Goal: Information Seeking & Learning: Find specific fact

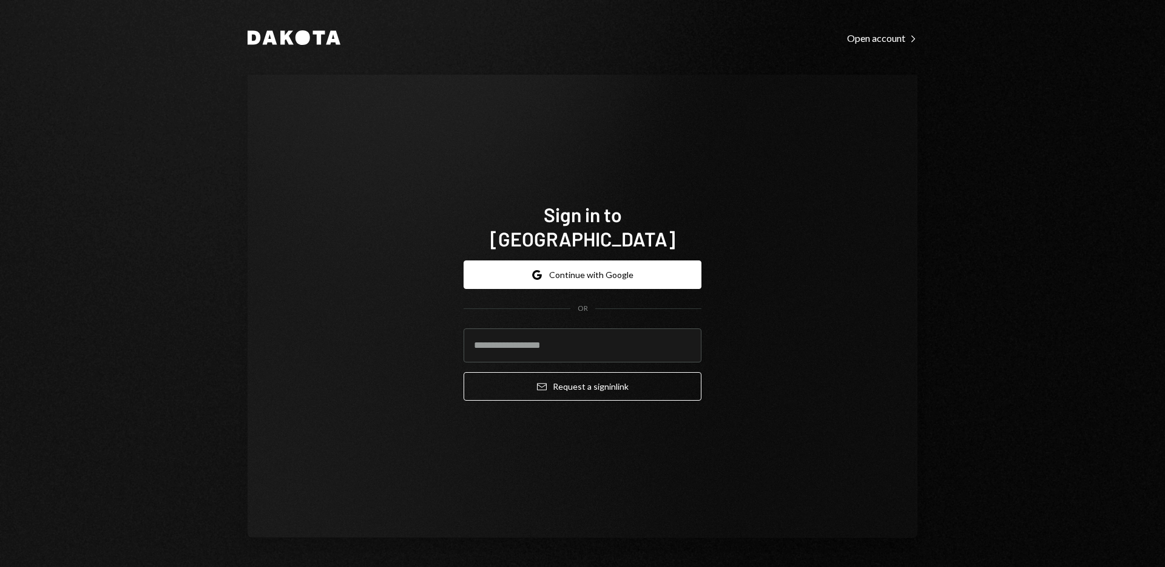
click at [573, 263] on button "Google Continue with Google" at bounding box center [582, 274] width 238 height 29
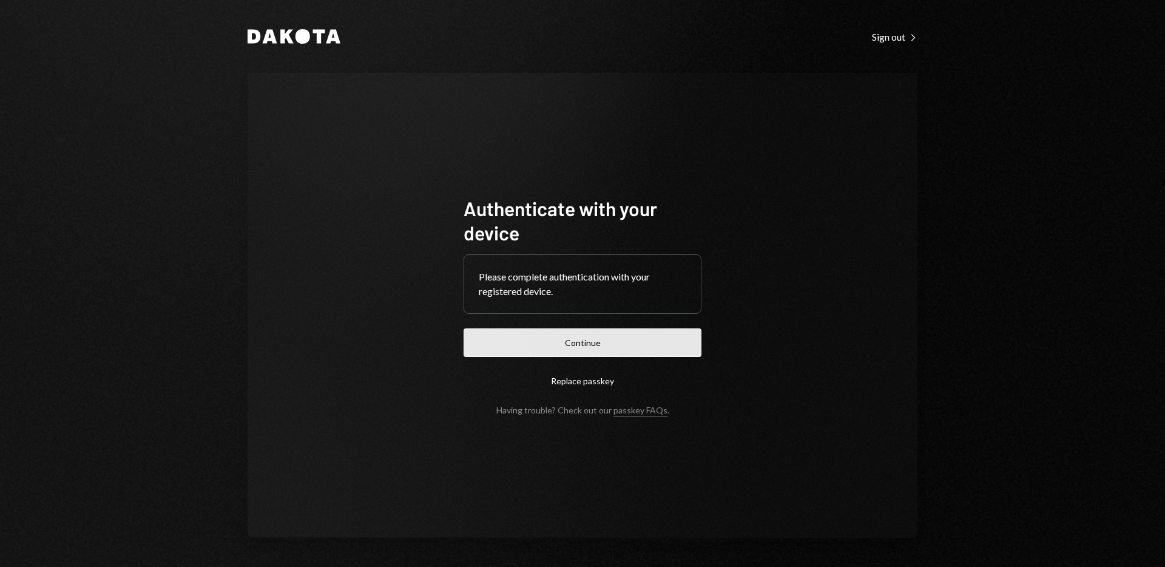
click at [558, 349] on button "Continue" at bounding box center [582, 342] width 238 height 29
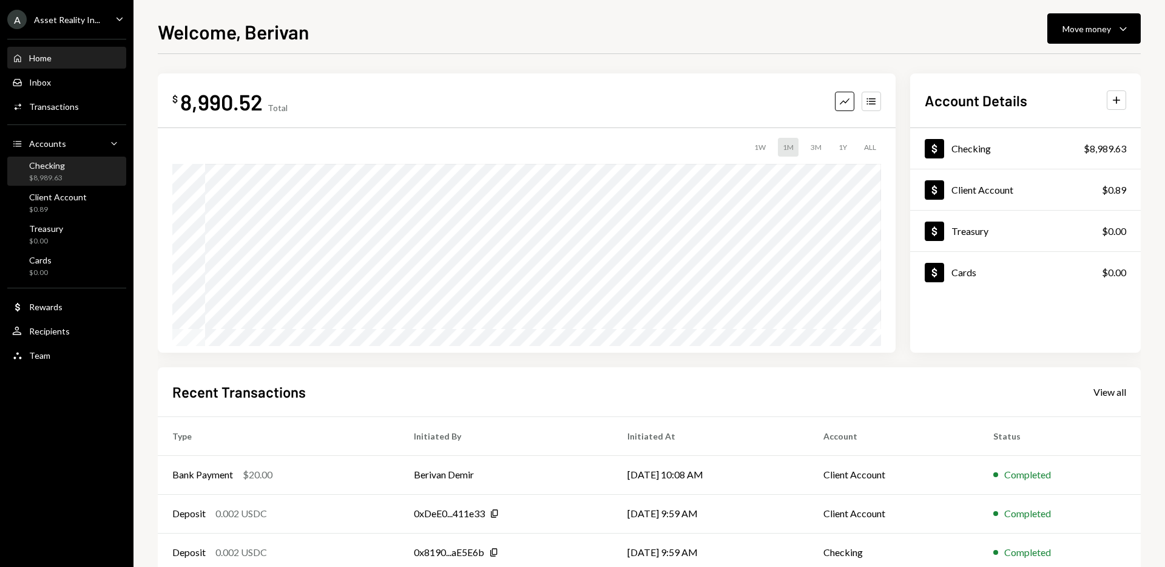
click at [70, 174] on div "Checking $8,989.63" at bounding box center [66, 171] width 109 height 23
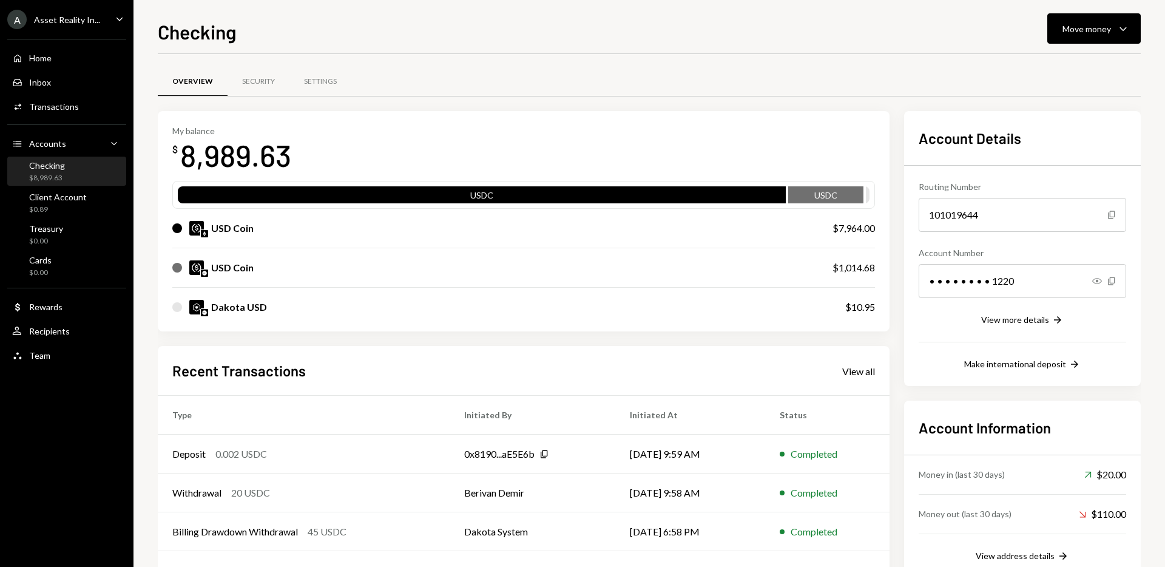
scroll to position [86, 0]
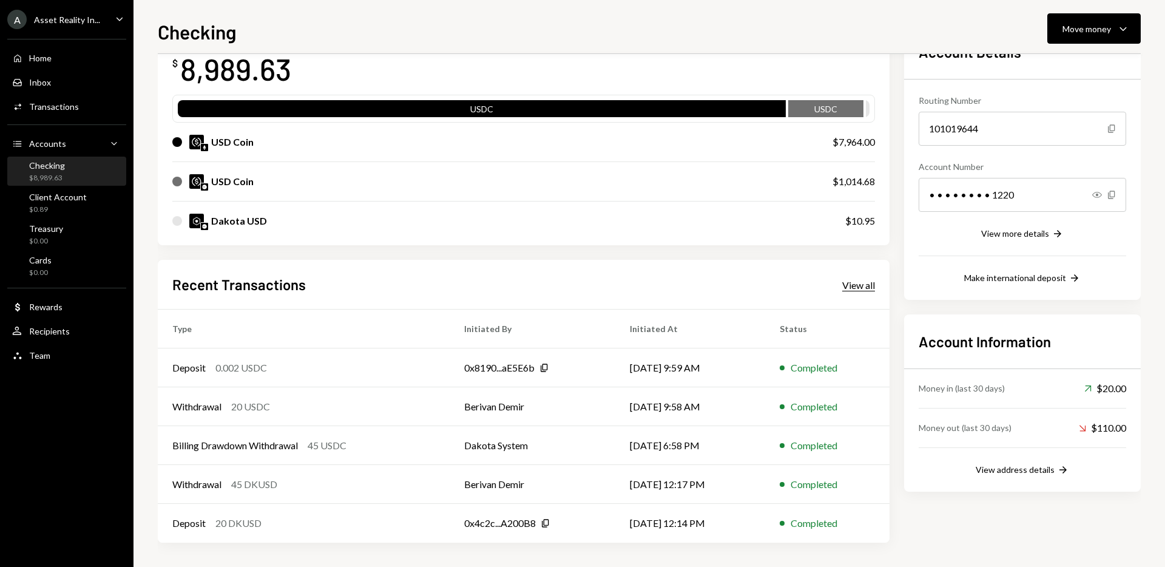
click at [851, 285] on div "View all" at bounding box center [858, 285] width 33 height 12
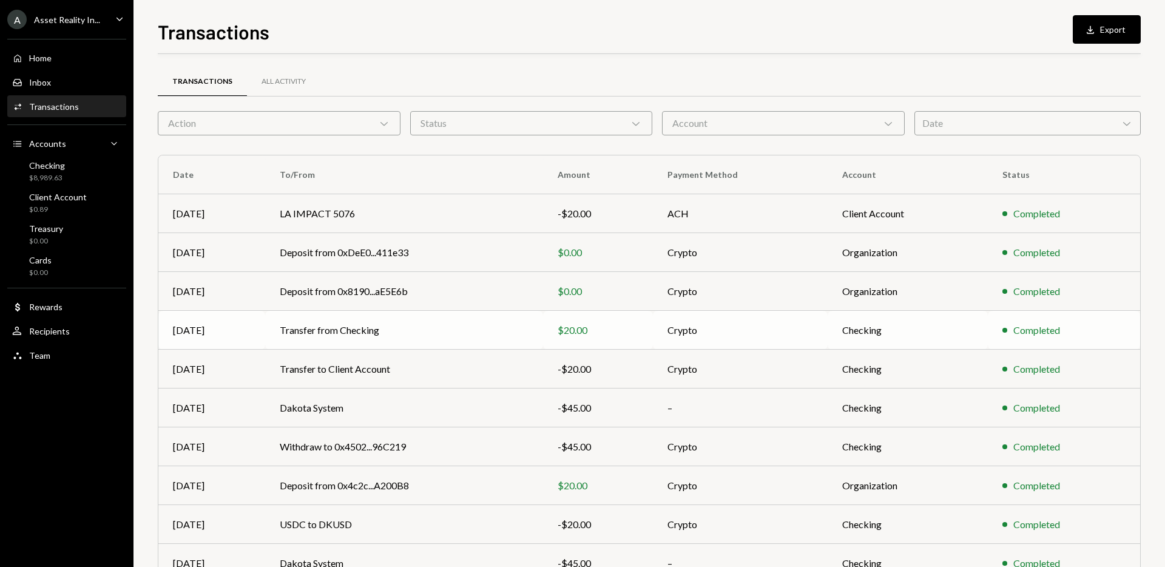
scroll to position [67, 0]
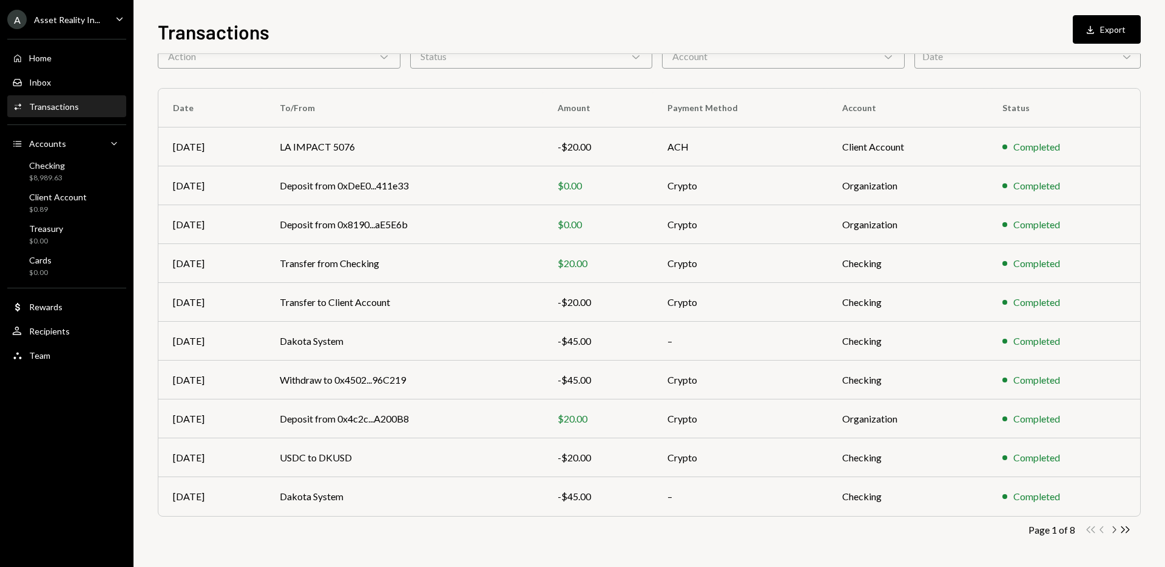
click at [1113, 531] on icon "Chevron Right" at bounding box center [1114, 530] width 12 height 12
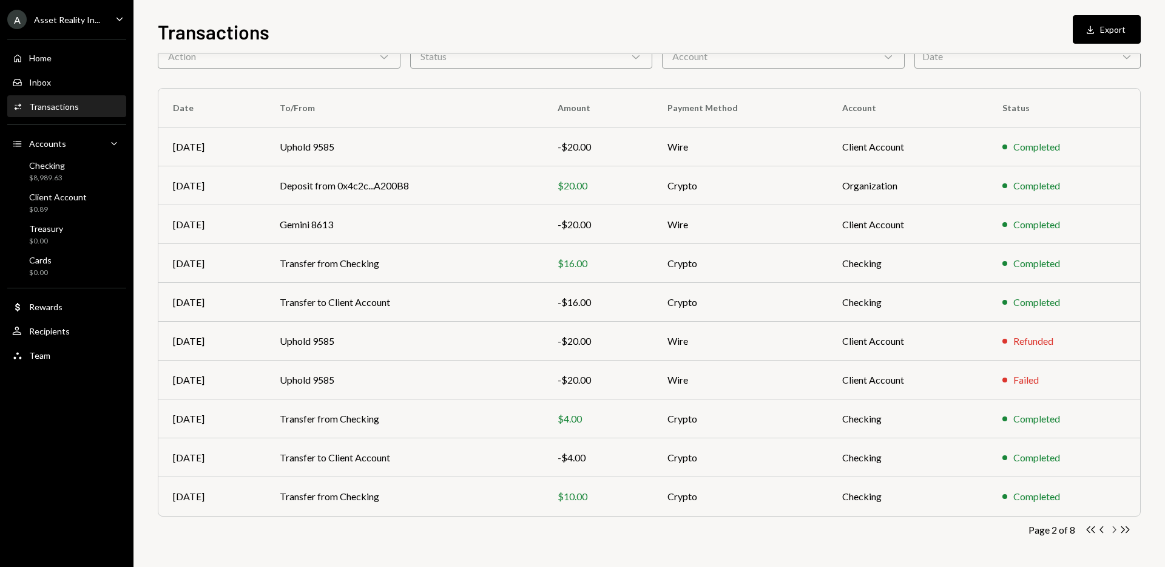
click at [1112, 531] on icon "Chevron Right" at bounding box center [1114, 530] width 12 height 12
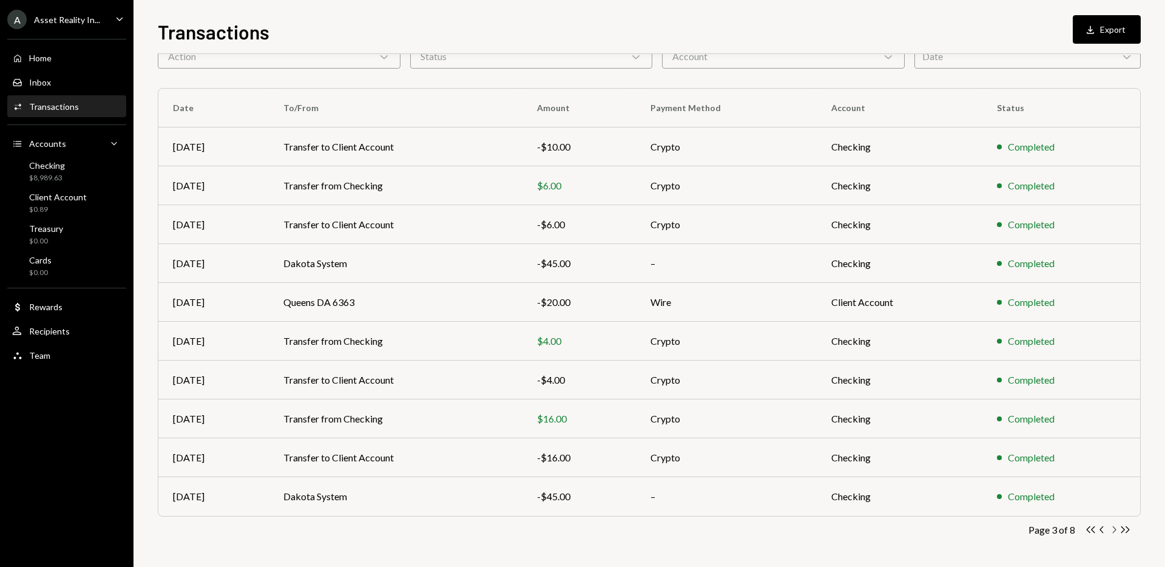
click at [1111, 526] on icon "Chevron Right" at bounding box center [1114, 530] width 12 height 12
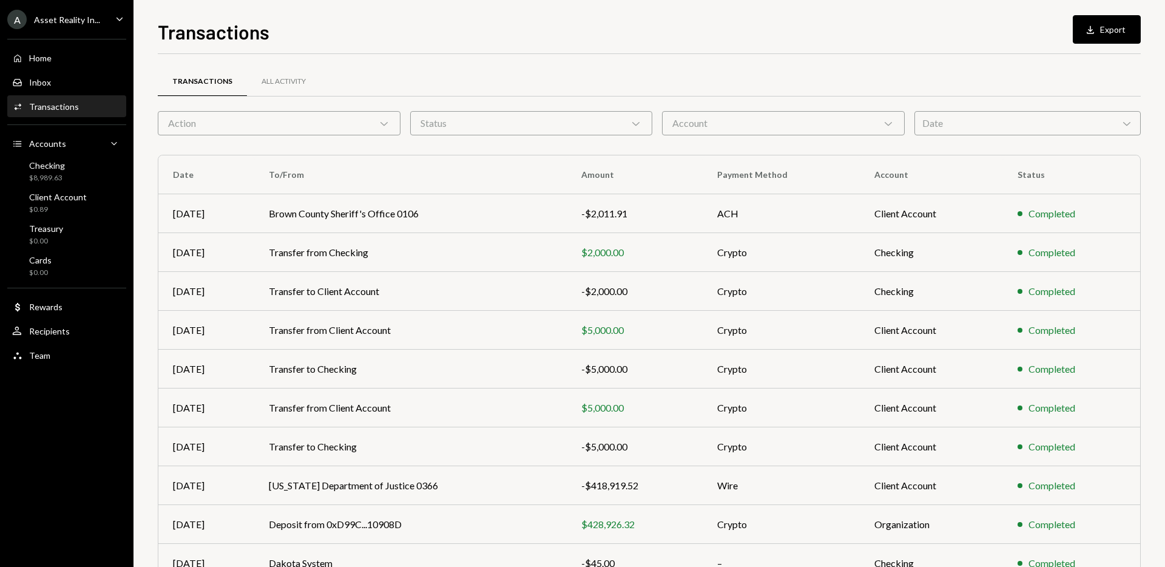
click at [116, 19] on icon "Caret Down" at bounding box center [119, 18] width 13 height 13
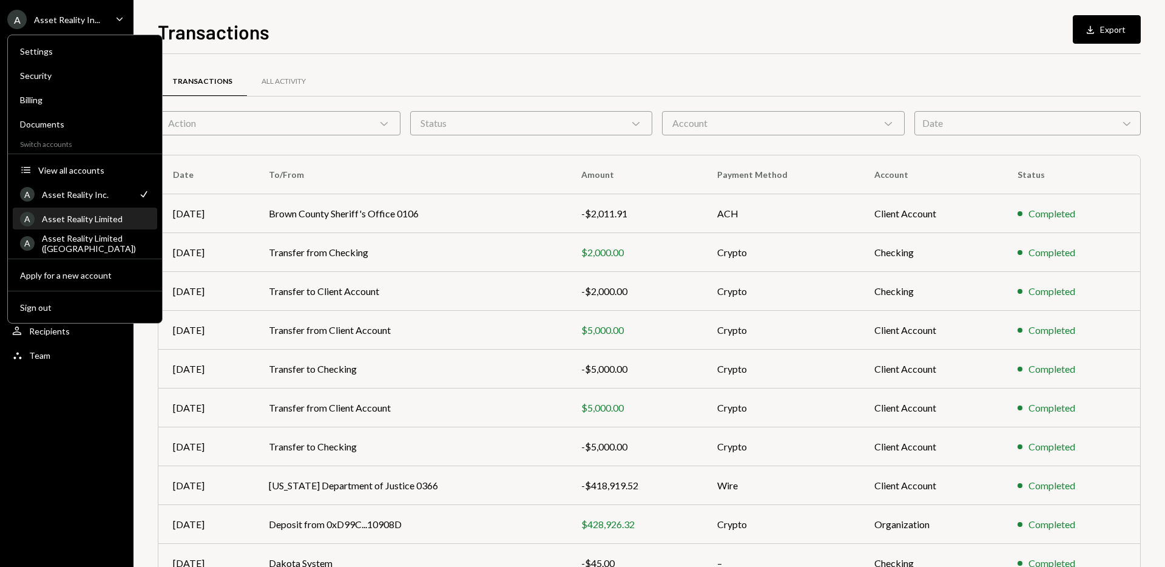
click at [111, 215] on div "Asset Reality Limited" at bounding box center [96, 219] width 108 height 10
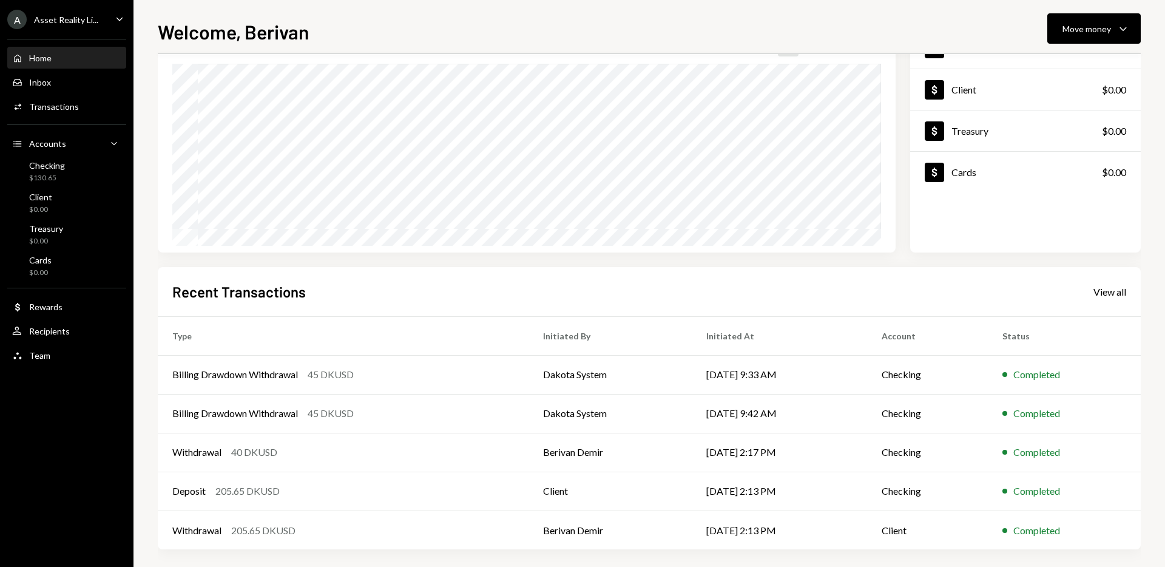
scroll to position [107, 0]
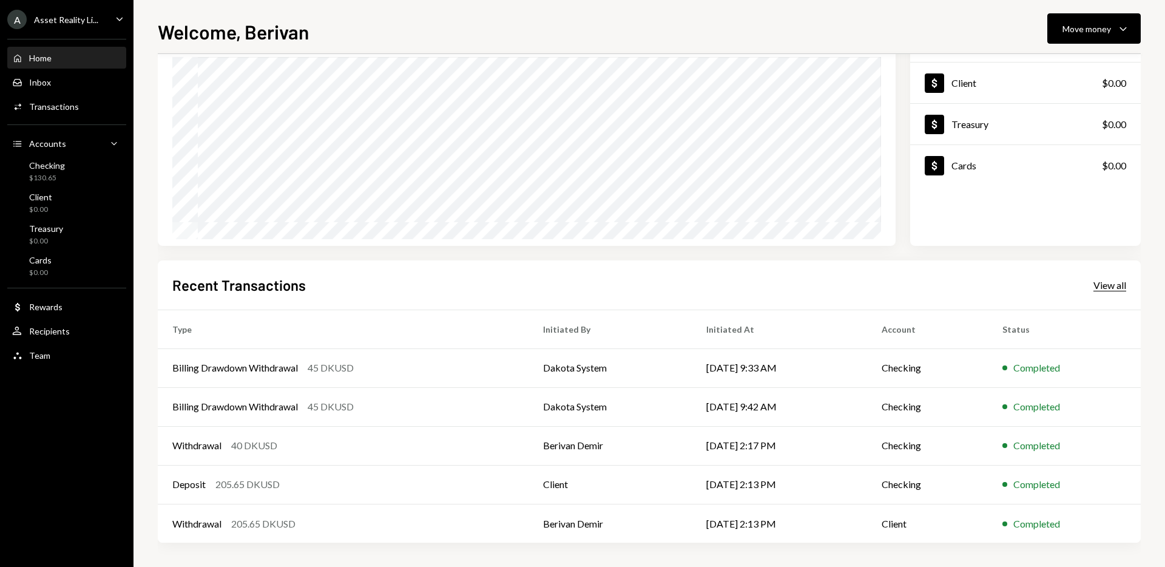
click at [1108, 289] on div "View all" at bounding box center [1109, 285] width 33 height 12
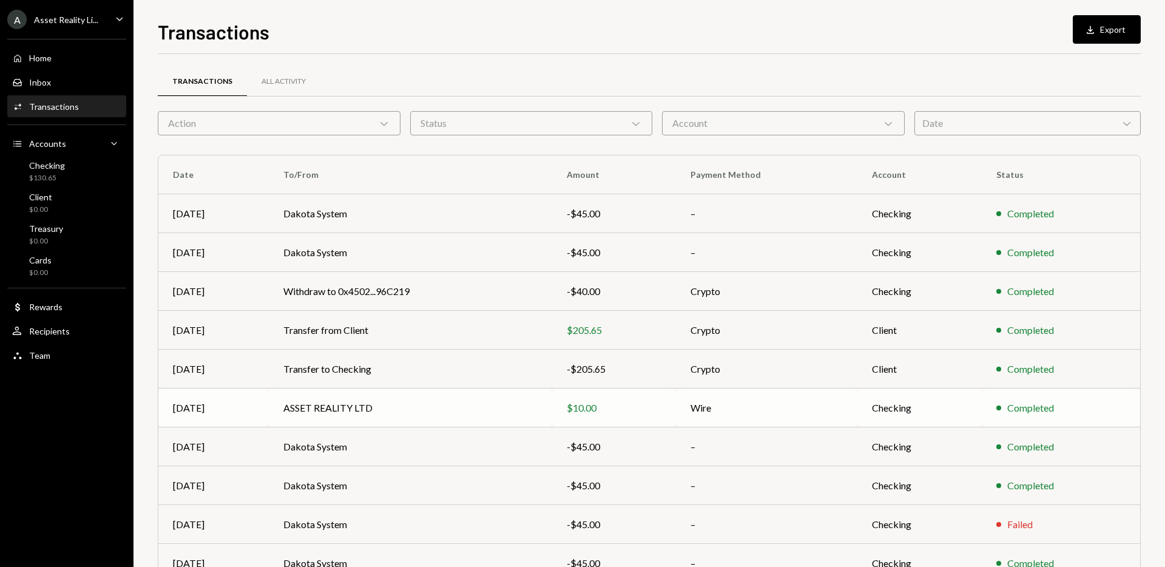
click at [342, 408] on td "ASSET REALITY LTD" at bounding box center [410, 407] width 283 height 39
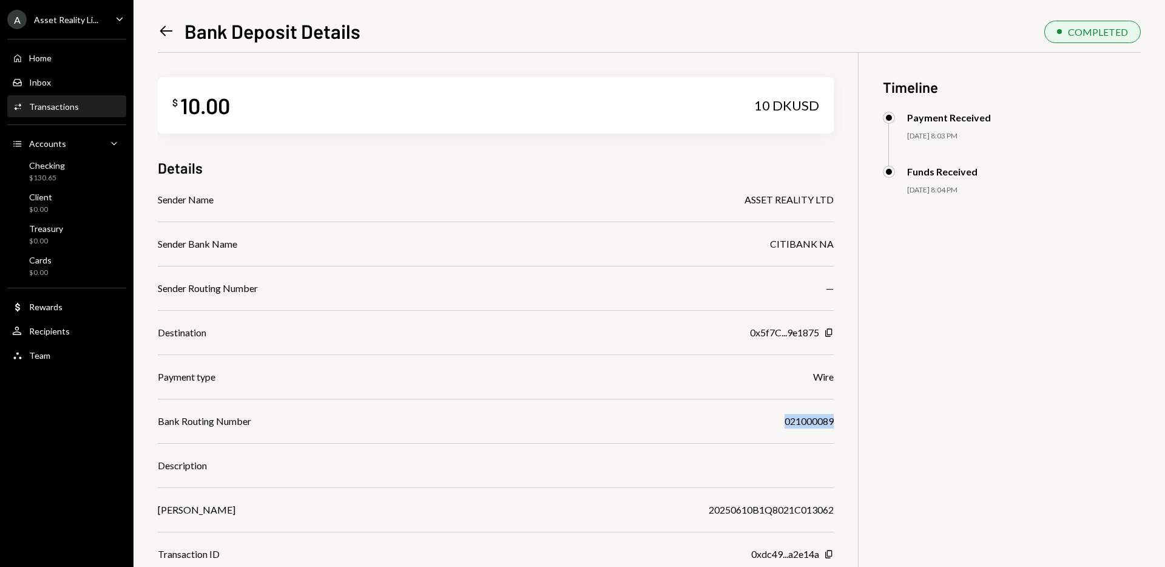
drag, startPoint x: 782, startPoint y: 421, endPoint x: 835, endPoint y: 420, distance: 52.8
click at [832, 420] on div "Bank Routing Number [US_BANK_ROUTING_MICR]" at bounding box center [496, 421] width 676 height 15
click at [783, 395] on div "Sender Name ASSET REALITY LTD Sender Bank Name CITIBANK NA Sender Routing Numbe…" at bounding box center [496, 376] width 676 height 369
drag, startPoint x: 772, startPoint y: 243, endPoint x: 837, endPoint y: 243, distance: 64.9
click at [837, 243] on div "$ 10.00 10 DKUSD Details Sender Name ASSET REALITY LTD Sender Bank Name CITIBAN…" at bounding box center [649, 336] width 983 height 567
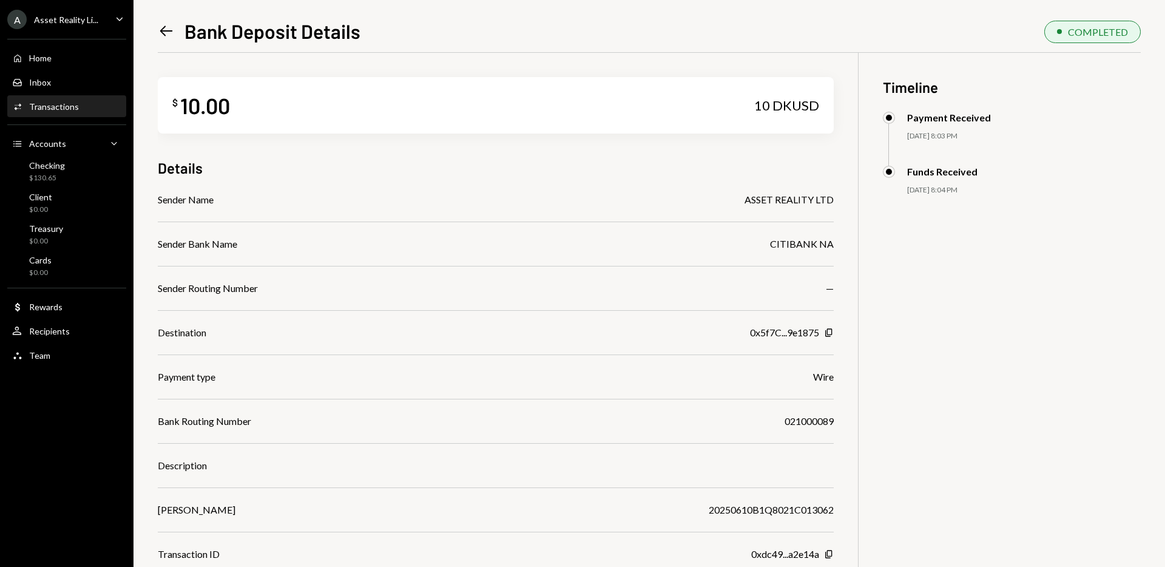
click at [806, 429] on div "Sender Name ASSET REALITY LTD Sender Bank Name CITIBANK NA Sender Routing Numbe…" at bounding box center [496, 376] width 676 height 369
click at [797, 420] on div "021000089" at bounding box center [808, 421] width 49 height 15
copy div "021000089"
drag, startPoint x: 818, startPoint y: 423, endPoint x: 806, endPoint y: 425, distance: 12.9
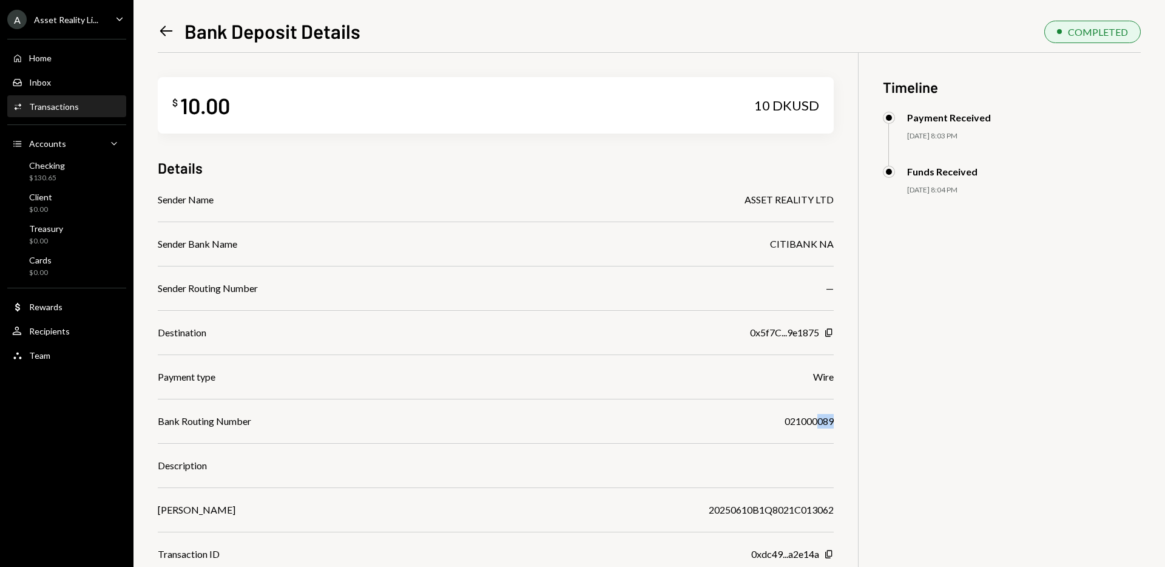
click at [817, 422] on div "021000089" at bounding box center [808, 421] width 49 height 15
click at [797, 428] on div "Sender Name ASSET REALITY LTD Sender Bank Name CITIBANK NA Sender Routing Numbe…" at bounding box center [496, 376] width 676 height 369
click at [163, 31] on icon at bounding box center [166, 31] width 13 height 10
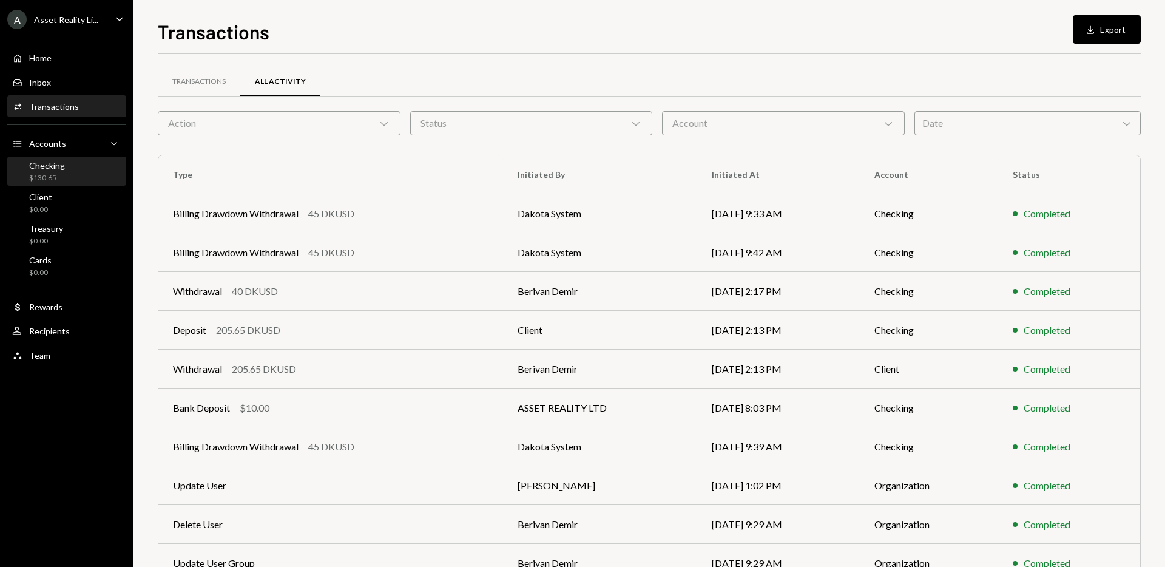
click at [68, 161] on div "Checking $130.65" at bounding box center [66, 171] width 109 height 23
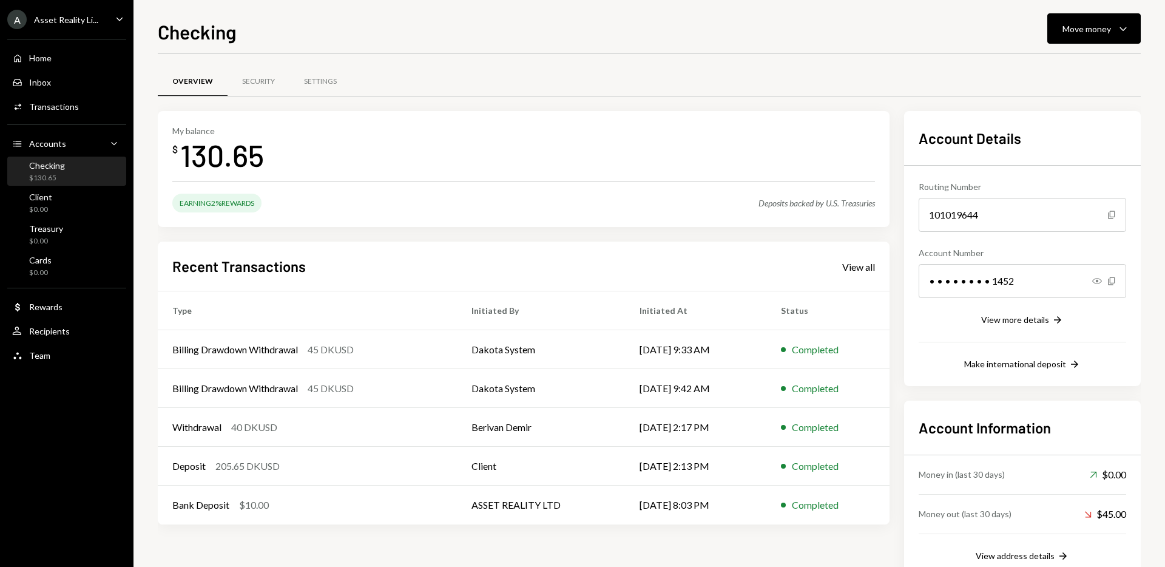
click at [121, 16] on icon "Caret Down" at bounding box center [119, 18] width 13 height 13
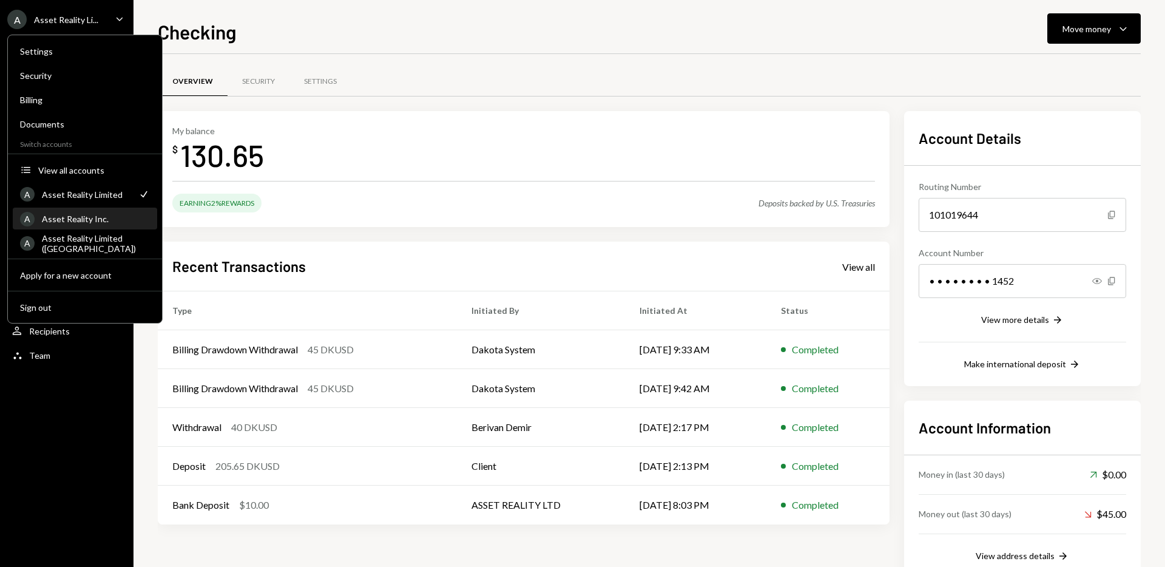
click at [109, 217] on div "Asset Reality Inc." at bounding box center [96, 219] width 108 height 10
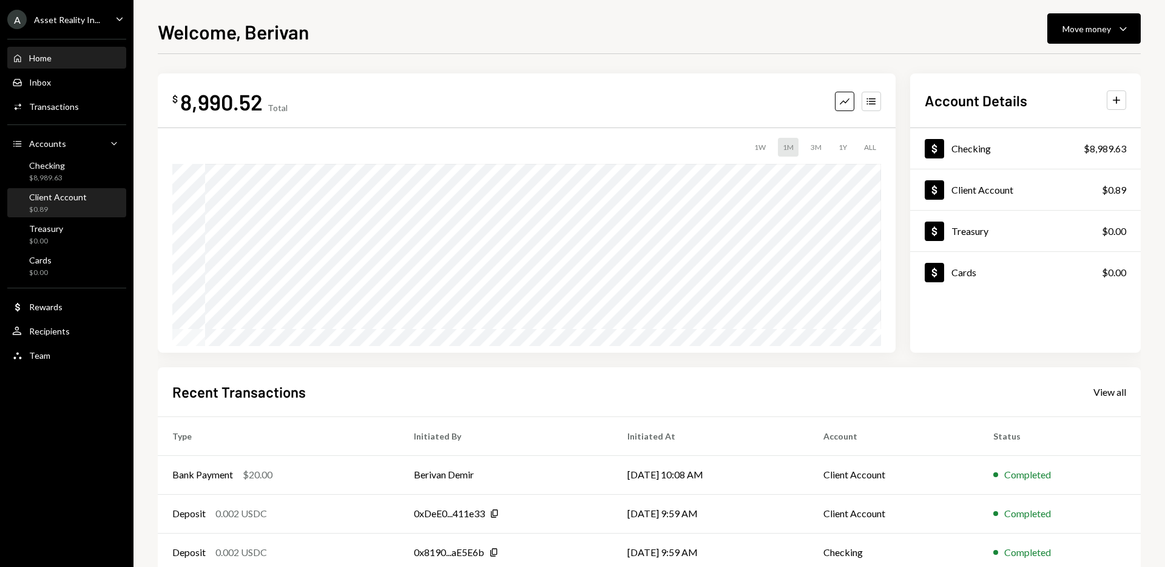
click at [63, 202] on div "Client Account $0.89" at bounding box center [58, 203] width 58 height 23
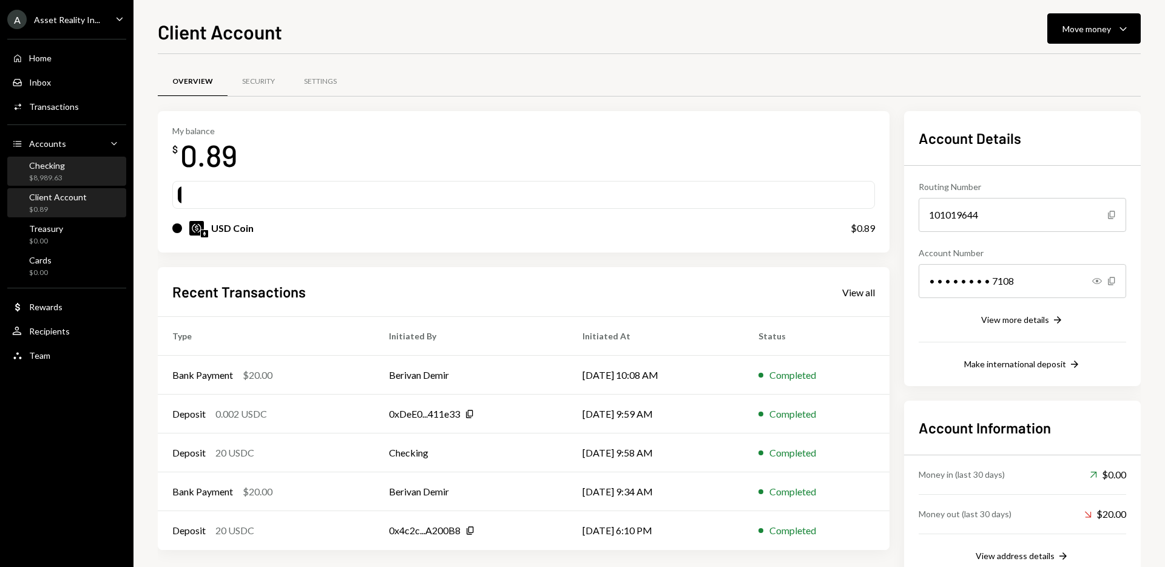
click at [69, 176] on div "Checking $8,989.63" at bounding box center [66, 171] width 109 height 23
